Goal: Task Accomplishment & Management: Manage account settings

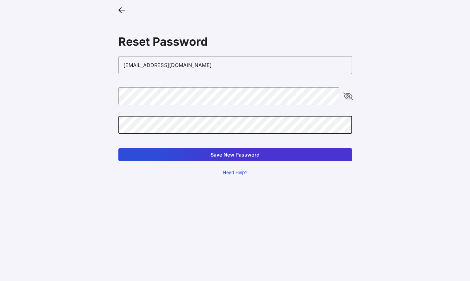
click at [248, 156] on button "Save New Password" at bounding box center [234, 154] width 233 height 13
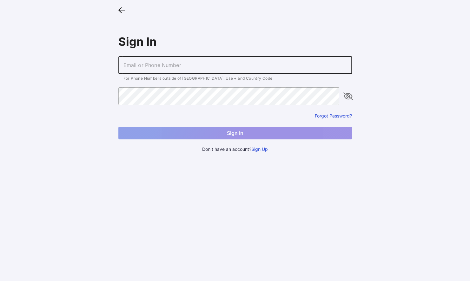
click at [187, 63] on input "text" at bounding box center [234, 65] width 233 height 18
type input "[EMAIL_ADDRESS][DOMAIN_NAME]"
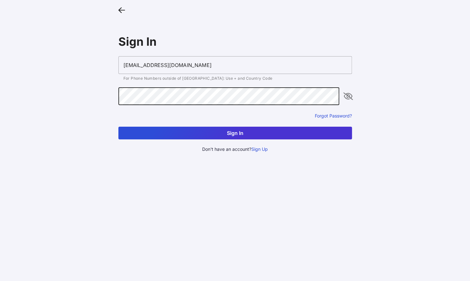
click at [251, 131] on button "Sign In" at bounding box center [234, 133] width 233 height 13
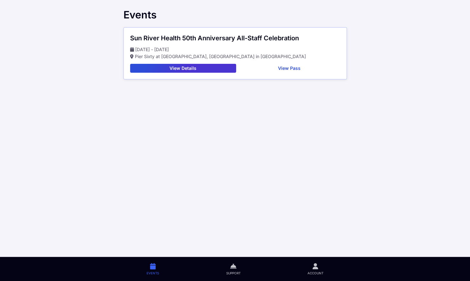
click at [286, 67] on button "View Pass" at bounding box center [290, 68] width 102 height 9
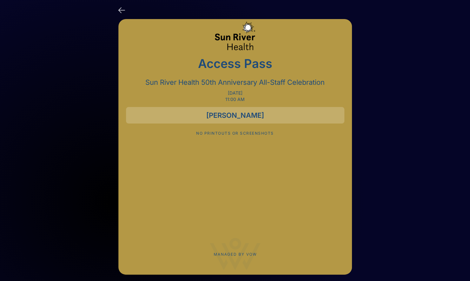
click at [121, 10] on icon at bounding box center [121, 9] width 7 height 9
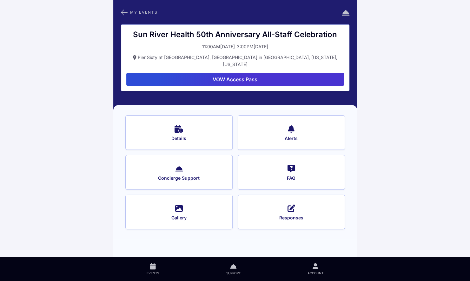
click at [190, 127] on button "Details" at bounding box center [178, 132] width 107 height 35
